Goal: Transaction & Acquisition: Book appointment/travel/reservation

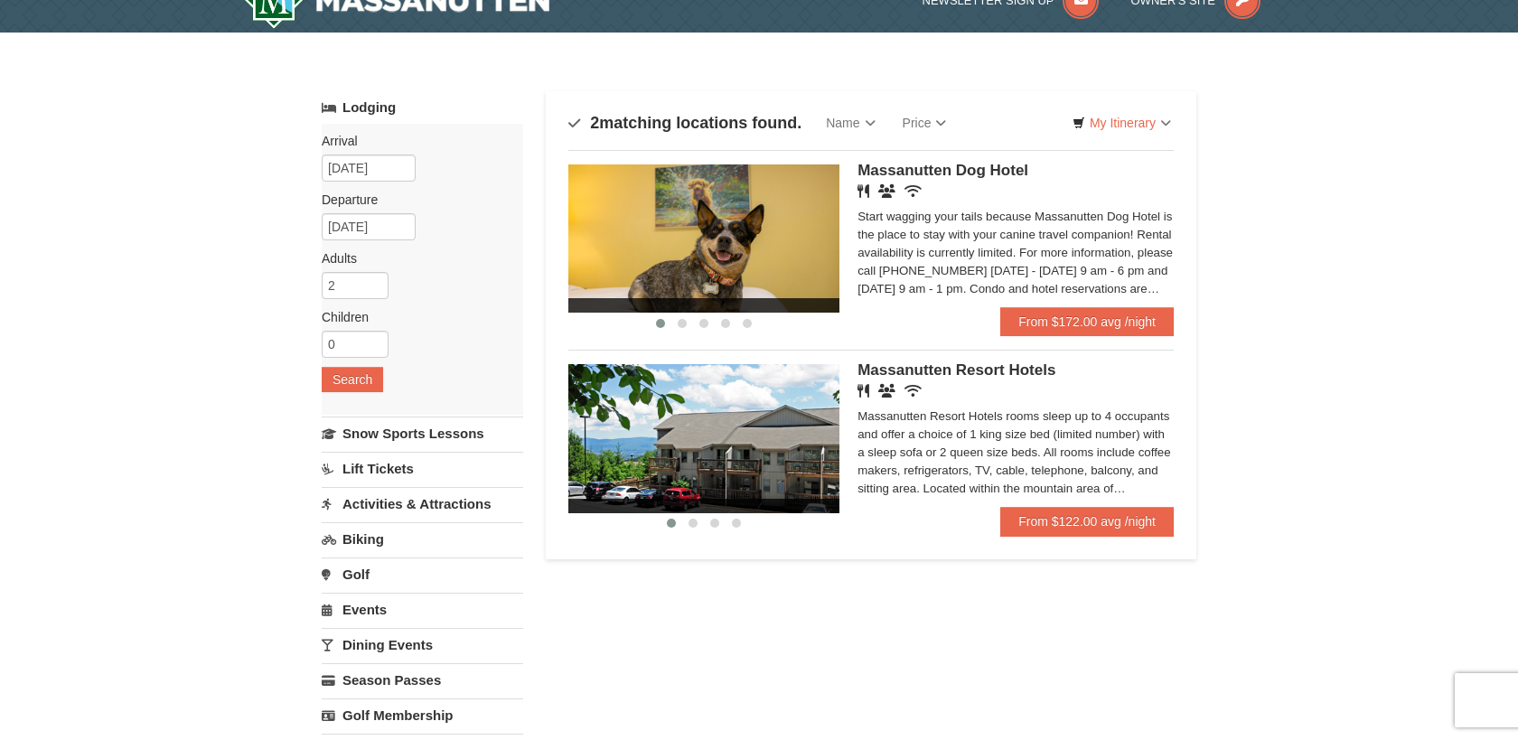
scroll to position [32, 0]
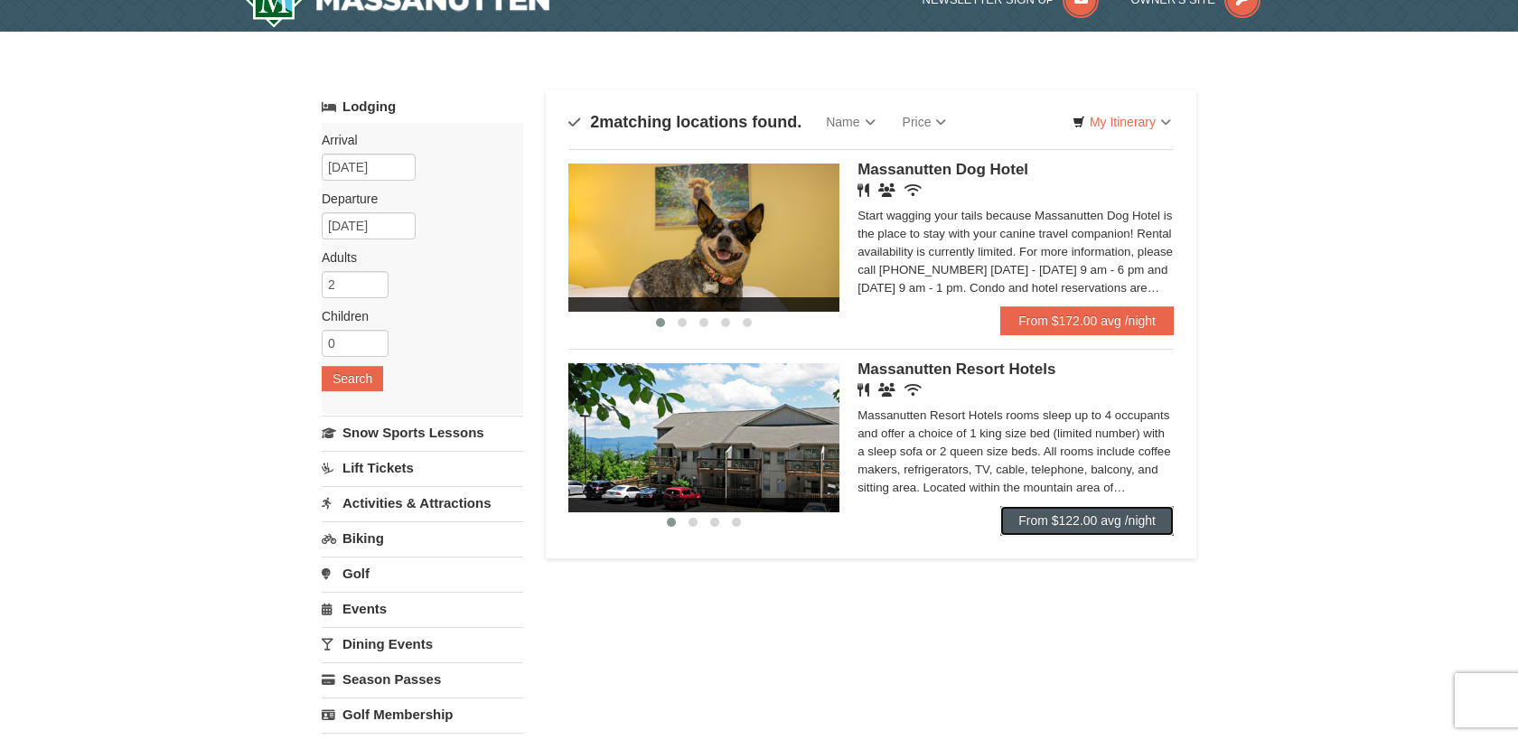
click at [1014, 522] on link "From $122.00 avg /night" at bounding box center [1087, 520] width 174 height 29
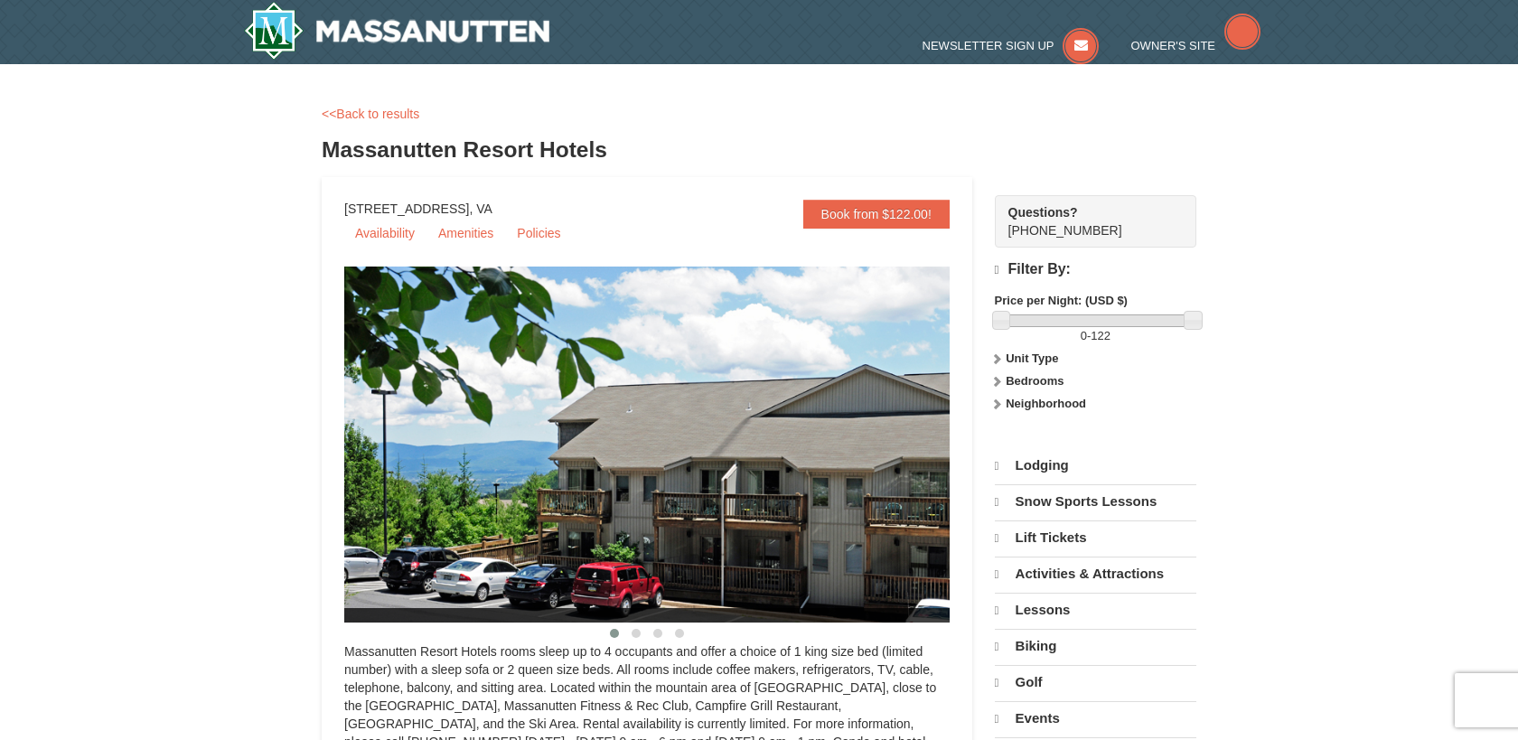
select select "10"
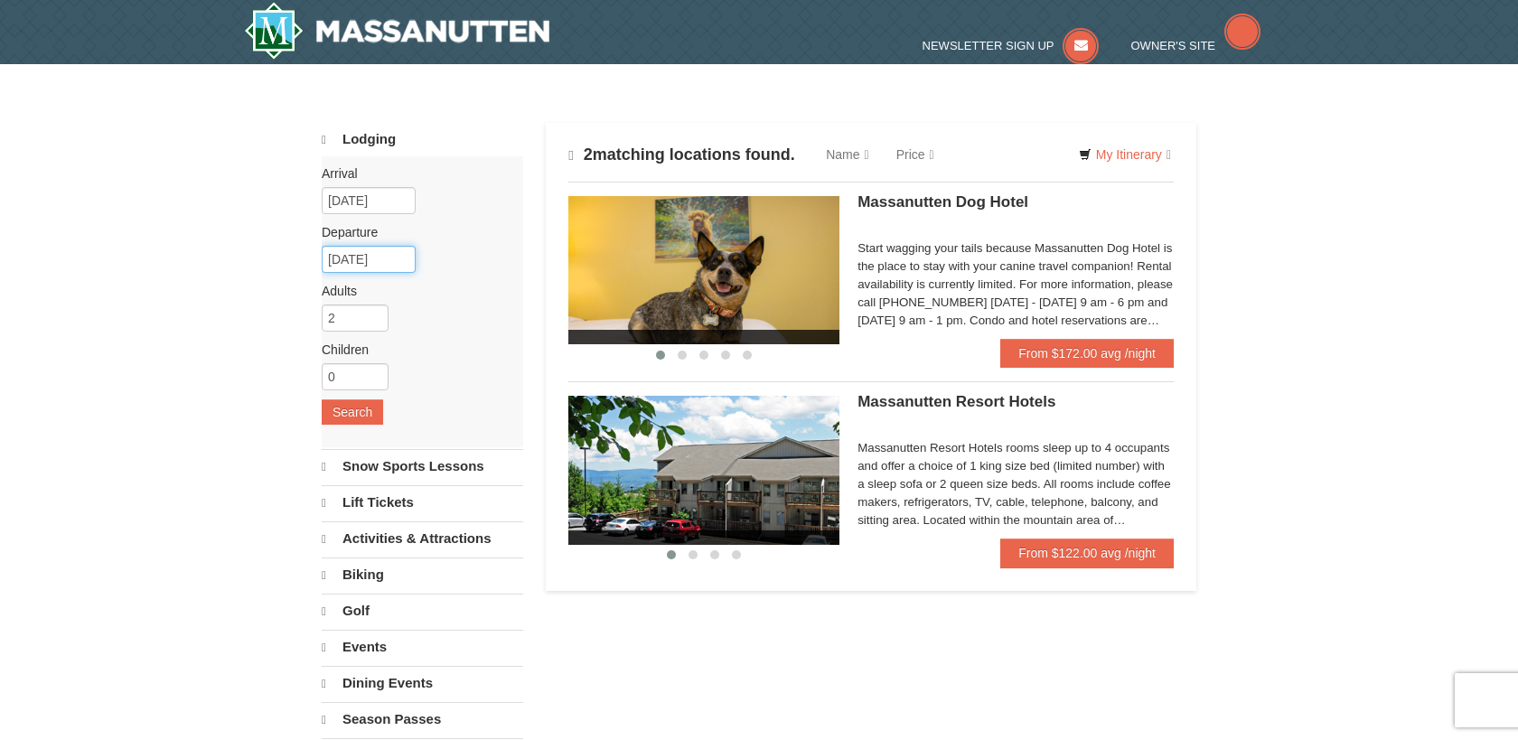
click at [376, 256] on input "[DATE]" at bounding box center [369, 259] width 94 height 27
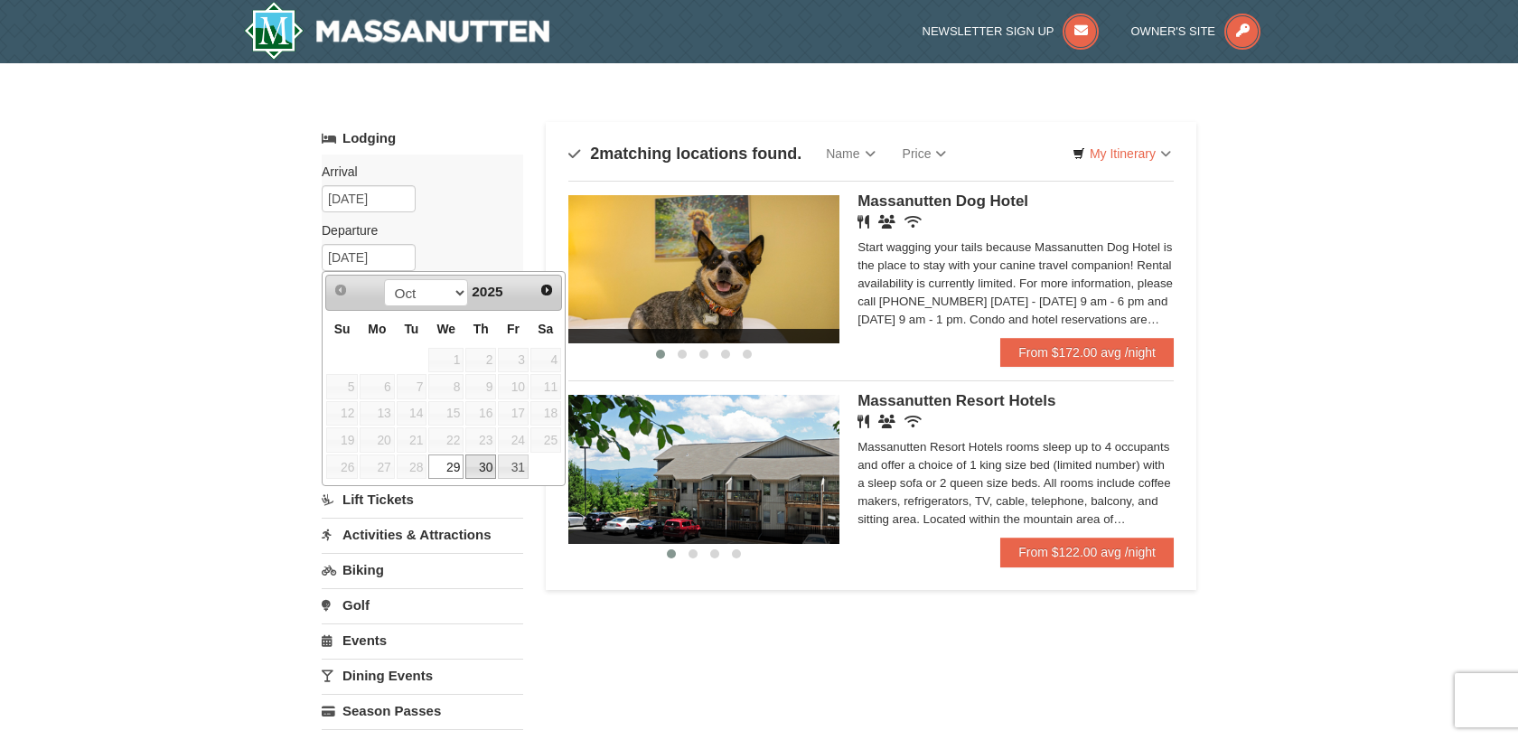
click at [477, 466] on link "30" at bounding box center [480, 467] width 31 height 25
type input "10/30/2025"
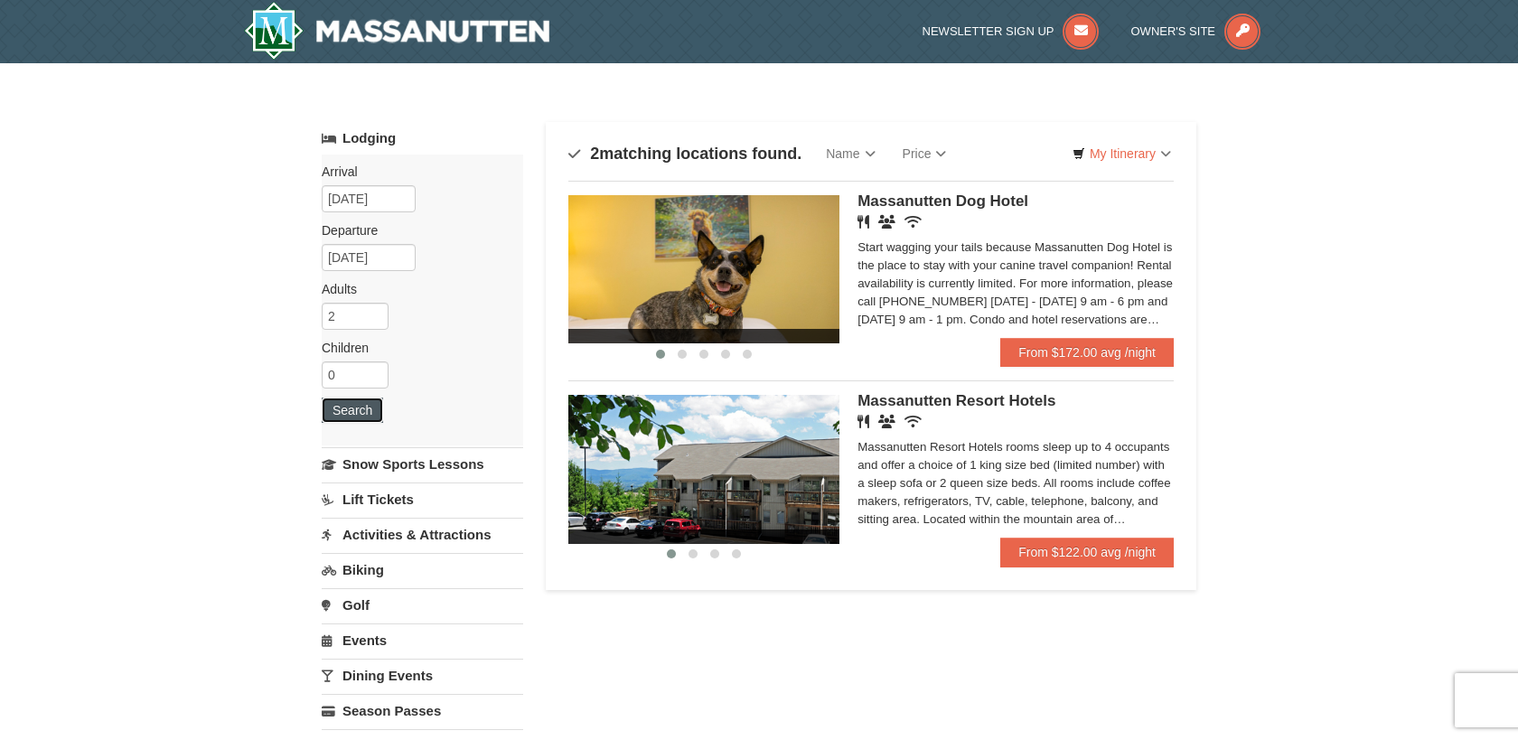
click at [356, 415] on button "Search" at bounding box center [352, 410] width 61 height 25
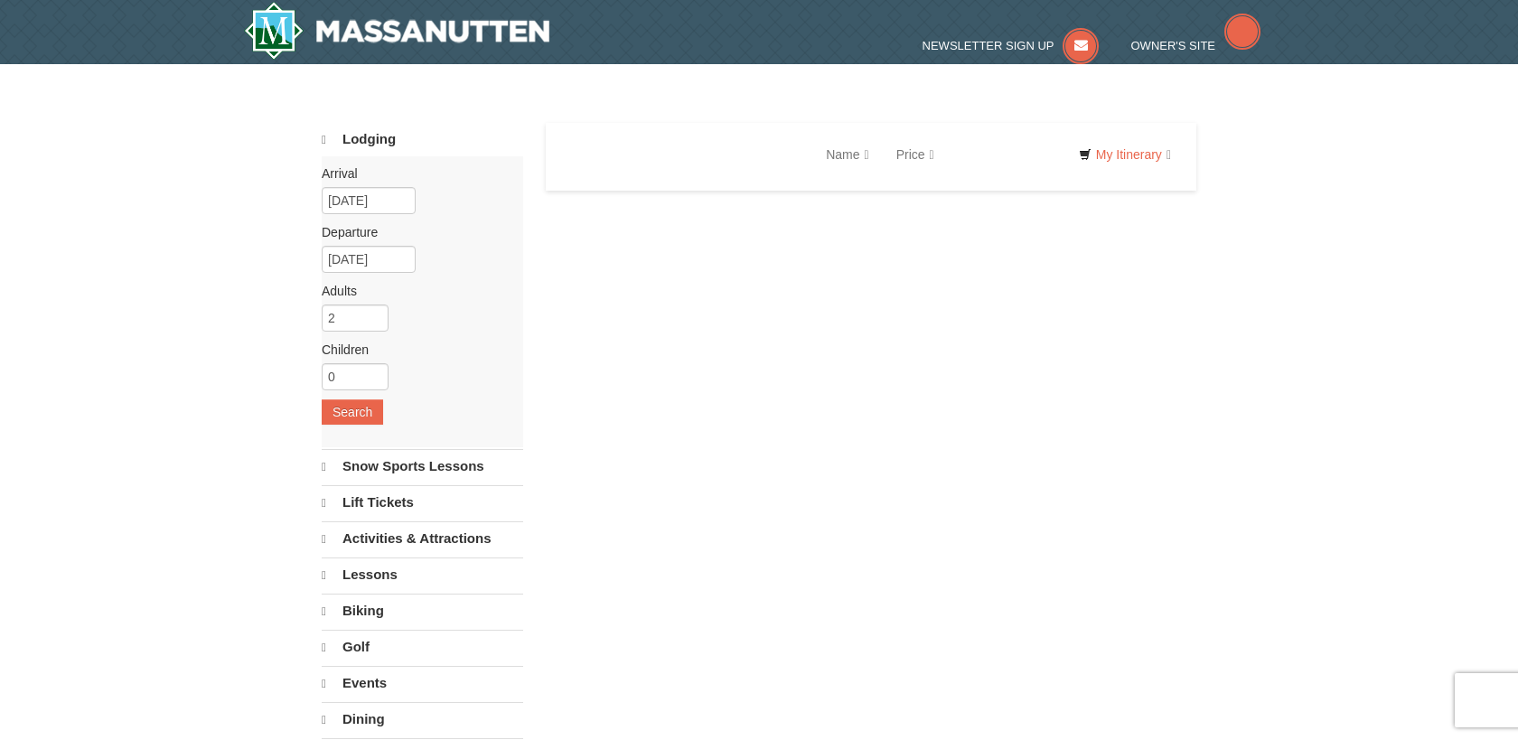
select select "10"
